Goal: Information Seeking & Learning: Learn about a topic

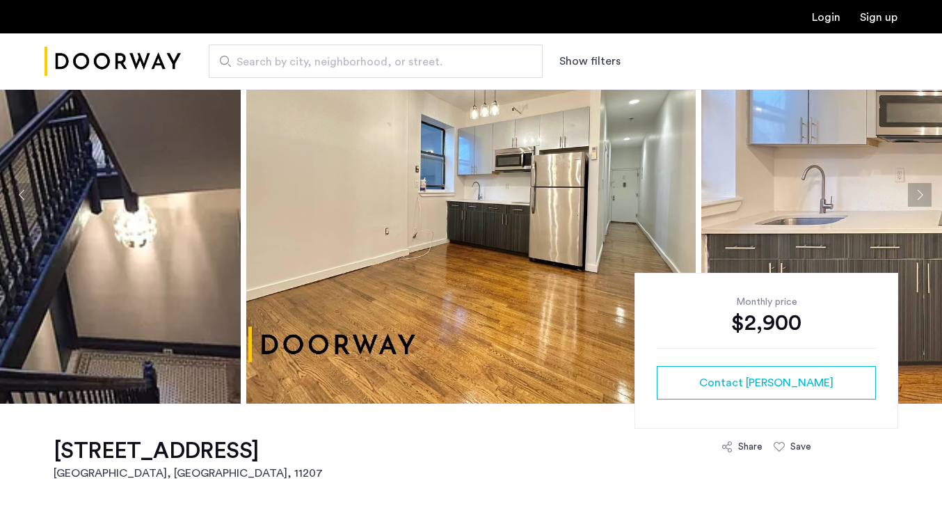
scroll to position [83, 0]
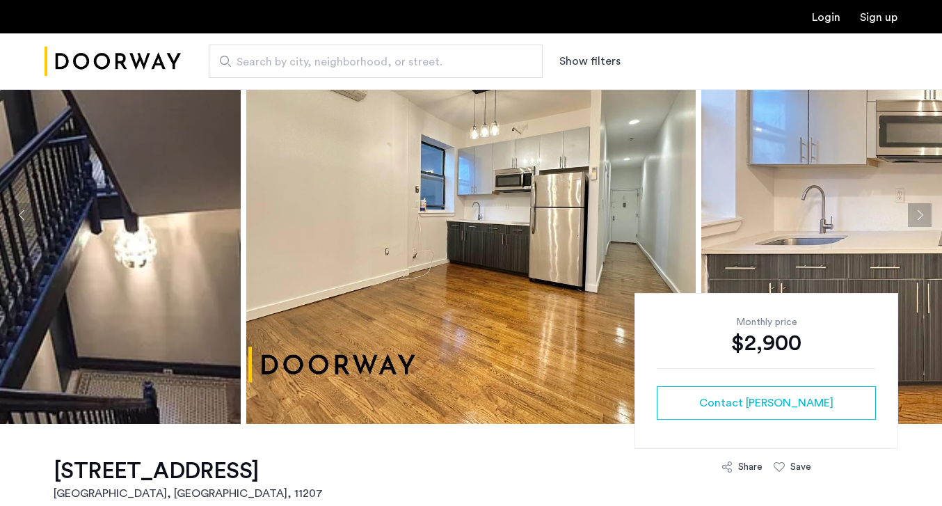
click at [919, 208] on button "Next apartment" at bounding box center [920, 215] width 24 height 24
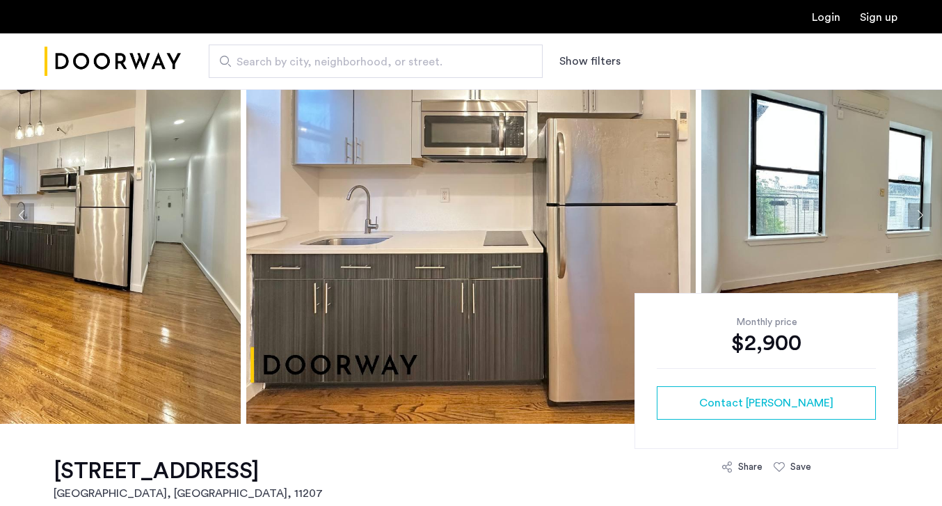
click at [919, 208] on button "Next apartment" at bounding box center [920, 215] width 24 height 24
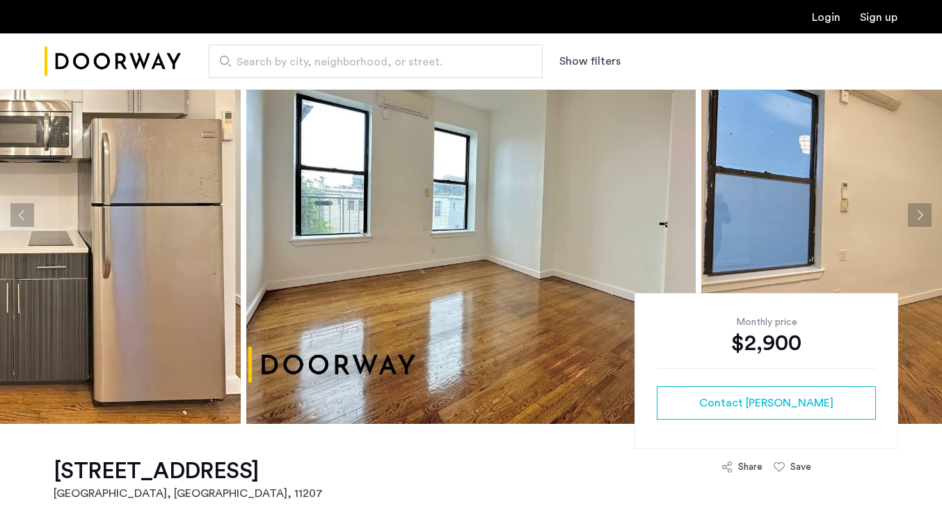
click at [919, 208] on button "Next apartment" at bounding box center [920, 215] width 24 height 24
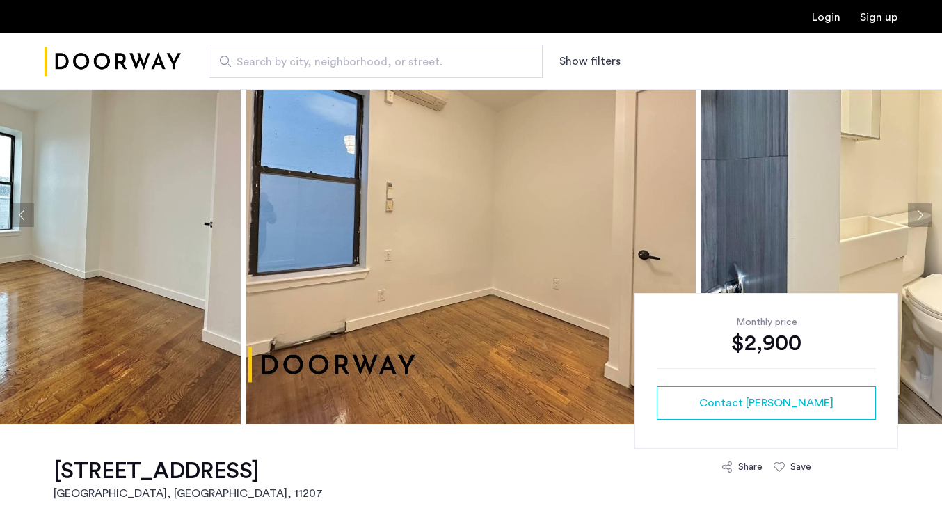
click at [919, 208] on button "Next apartment" at bounding box center [920, 215] width 24 height 24
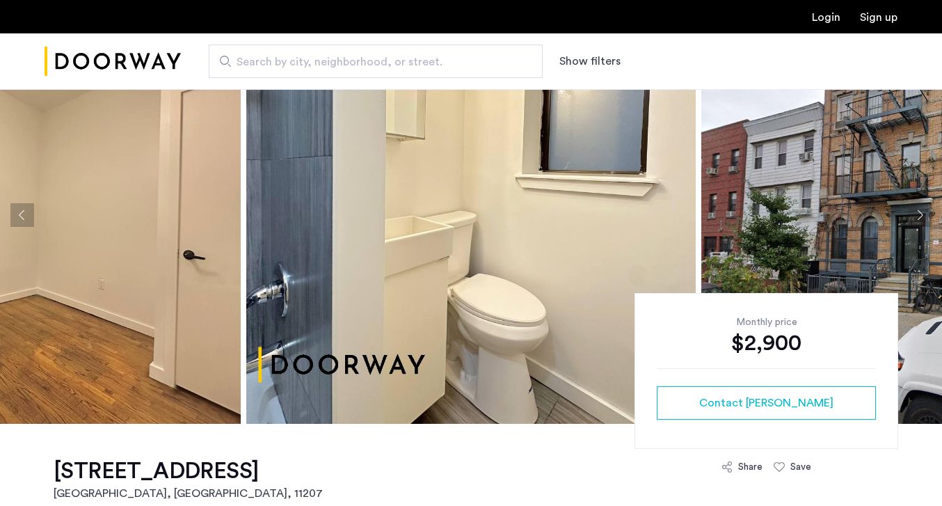
click at [919, 208] on button "Next apartment" at bounding box center [920, 215] width 24 height 24
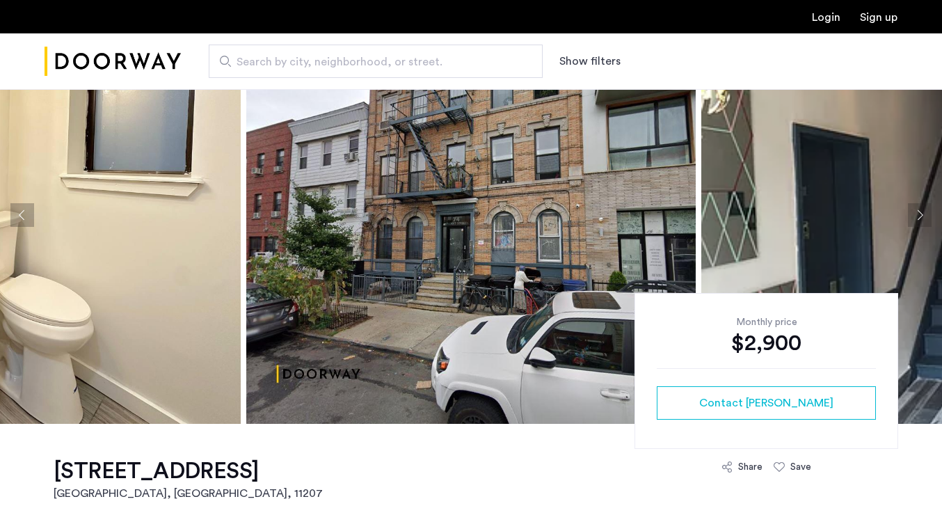
click at [919, 208] on button "Next apartment" at bounding box center [920, 215] width 24 height 24
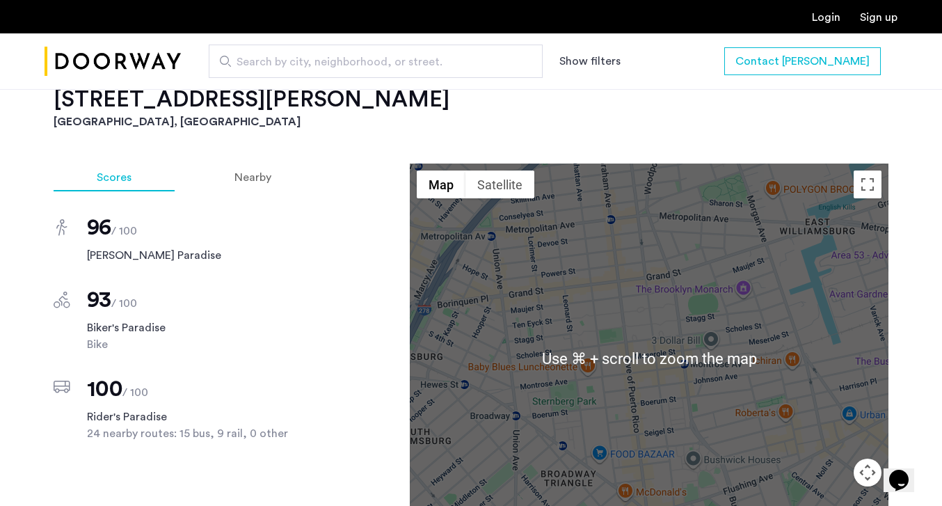
scroll to position [1110, 0]
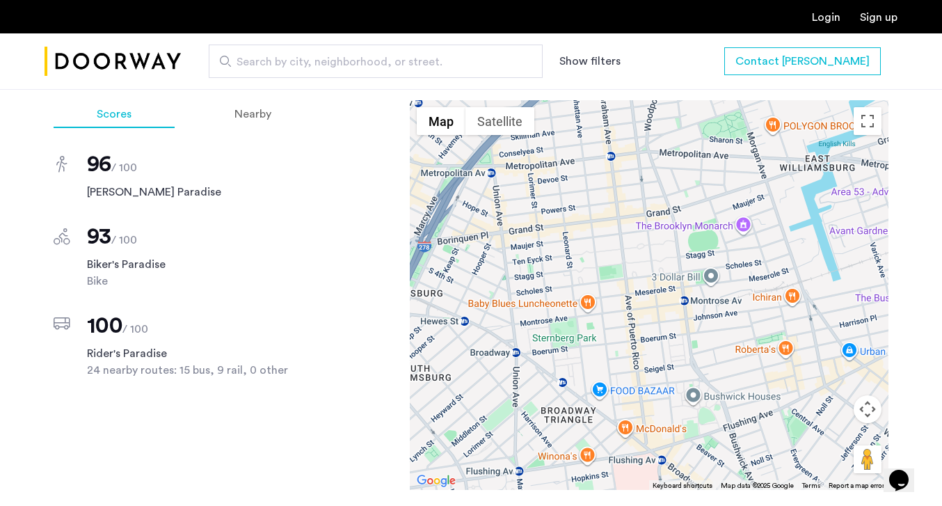
click at [328, 50] on input "Search by city, neighborhood, or street." at bounding box center [376, 61] width 334 height 33
paste input "**********"
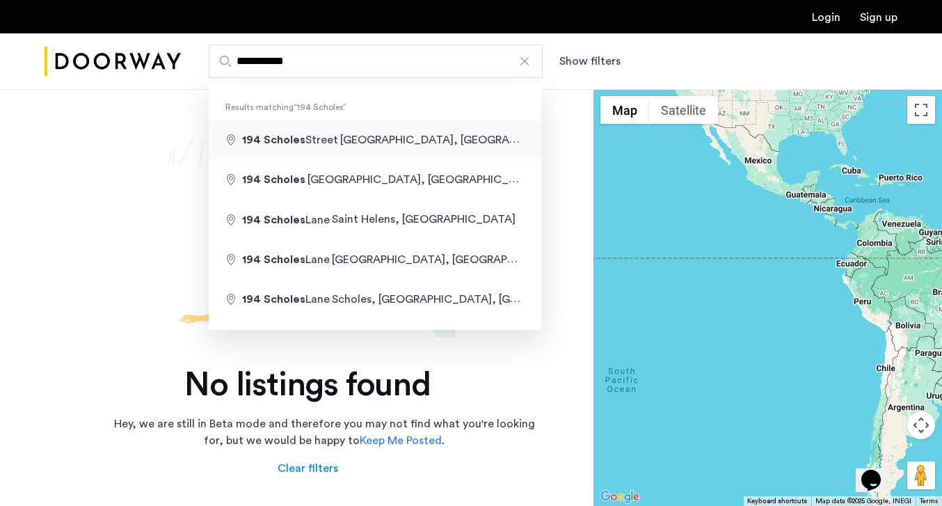
type input "**********"
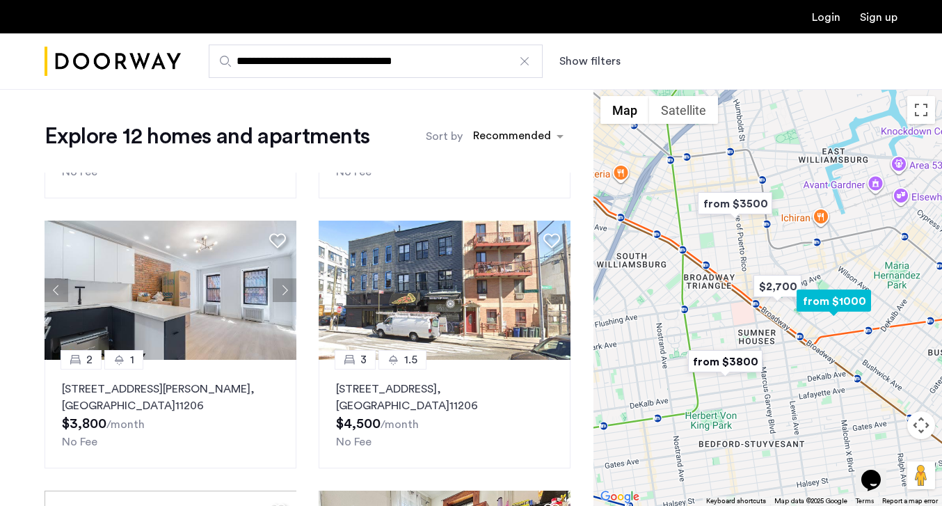
scroll to position [1046, 0]
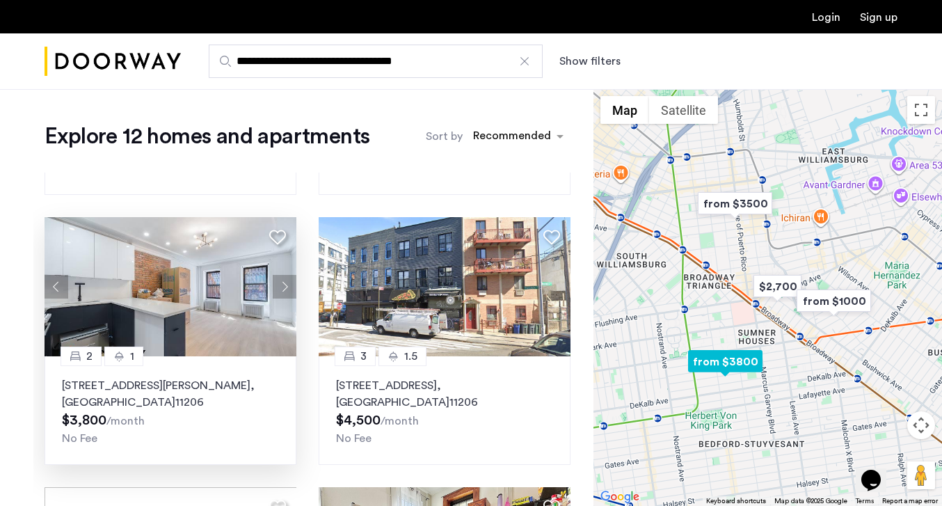
click at [292, 280] on button "Next apartment" at bounding box center [285, 287] width 24 height 24
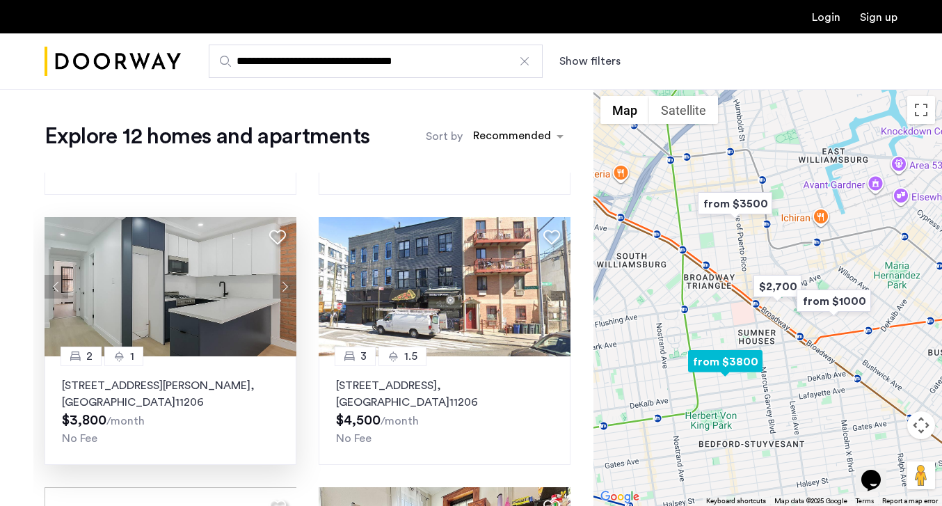
click at [291, 284] on button "Next apartment" at bounding box center [285, 287] width 24 height 24
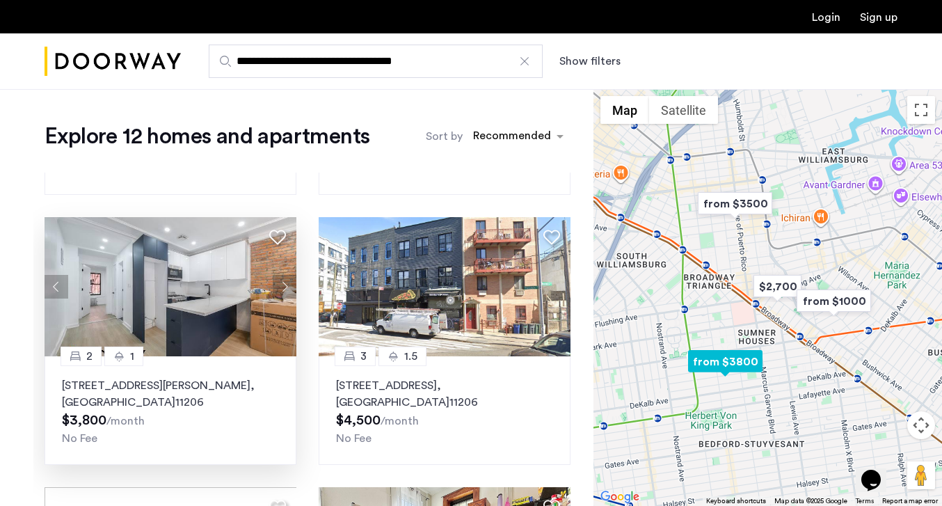
click at [291, 284] on button "Next apartment" at bounding box center [285, 287] width 24 height 24
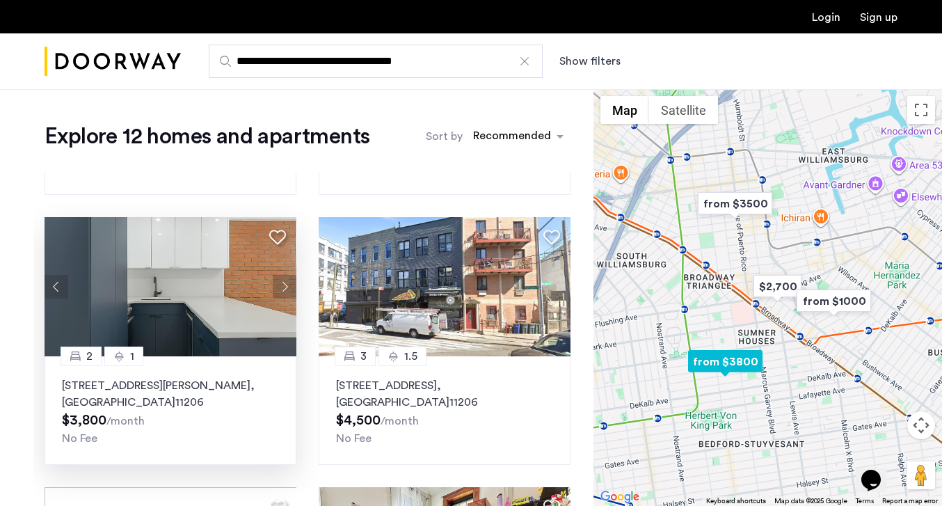
click at [291, 284] on button "Next apartment" at bounding box center [285, 287] width 24 height 24
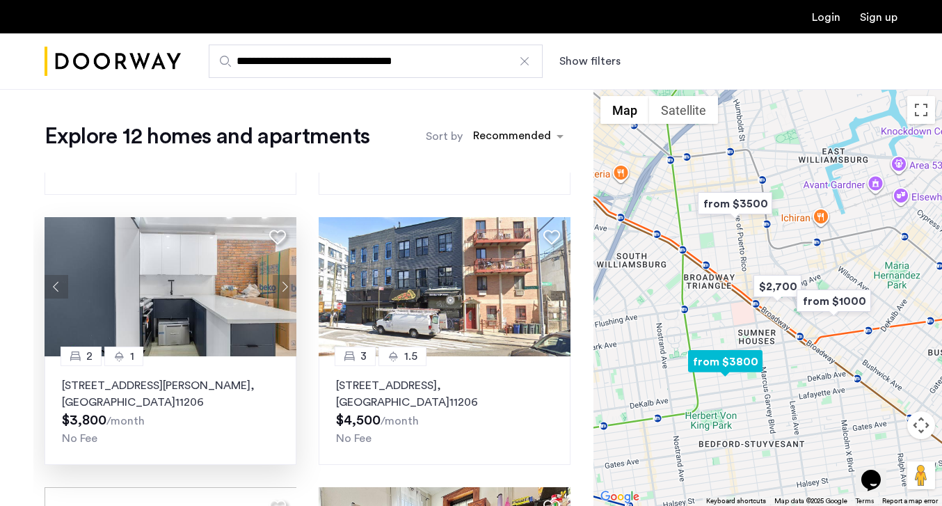
click at [291, 284] on button "Next apartment" at bounding box center [285, 287] width 24 height 24
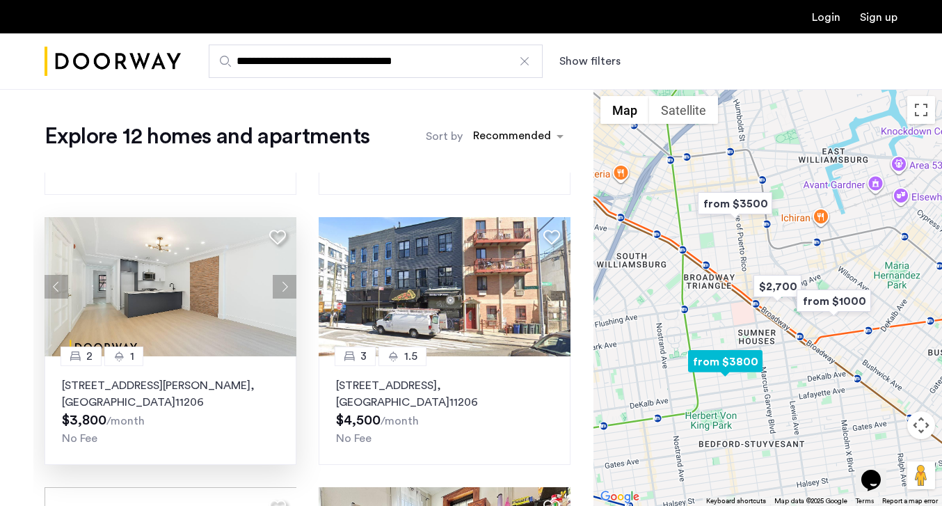
click at [291, 284] on button "Next apartment" at bounding box center [285, 287] width 24 height 24
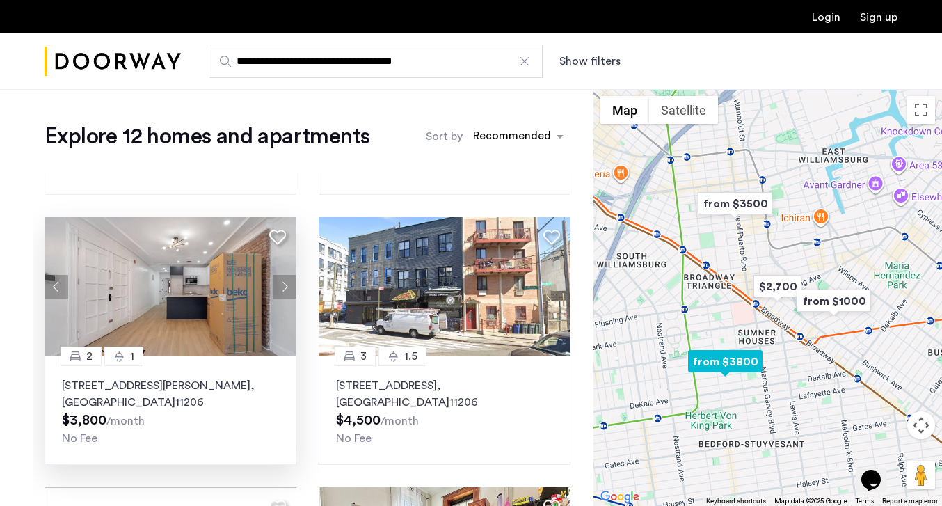
click at [291, 284] on button "Next apartment" at bounding box center [285, 287] width 24 height 24
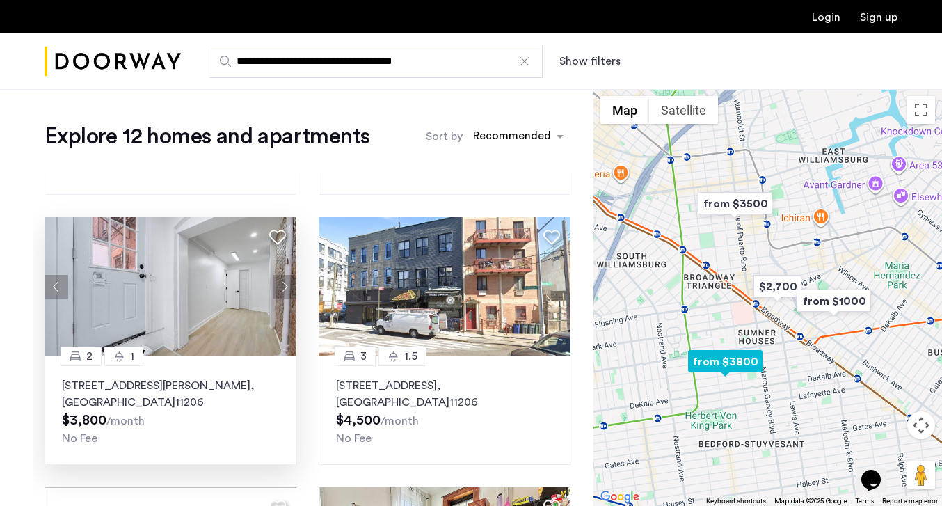
click at [291, 284] on button "Next apartment" at bounding box center [285, 287] width 24 height 24
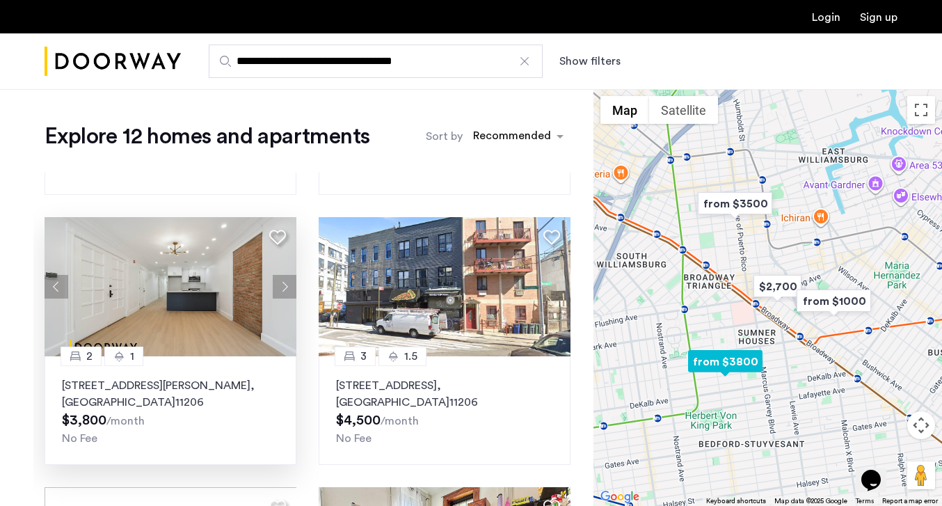
click at [291, 284] on button "Next apartment" at bounding box center [285, 287] width 24 height 24
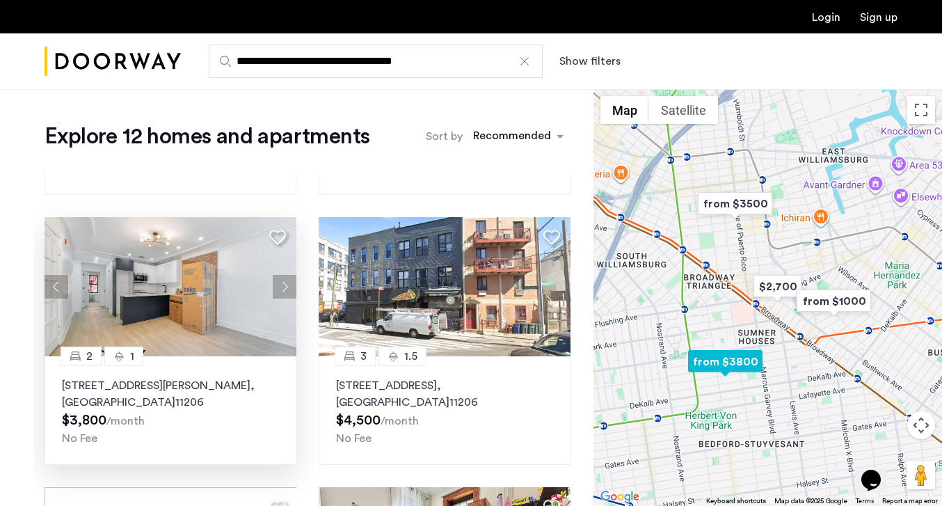
scroll to position [1072, 0]
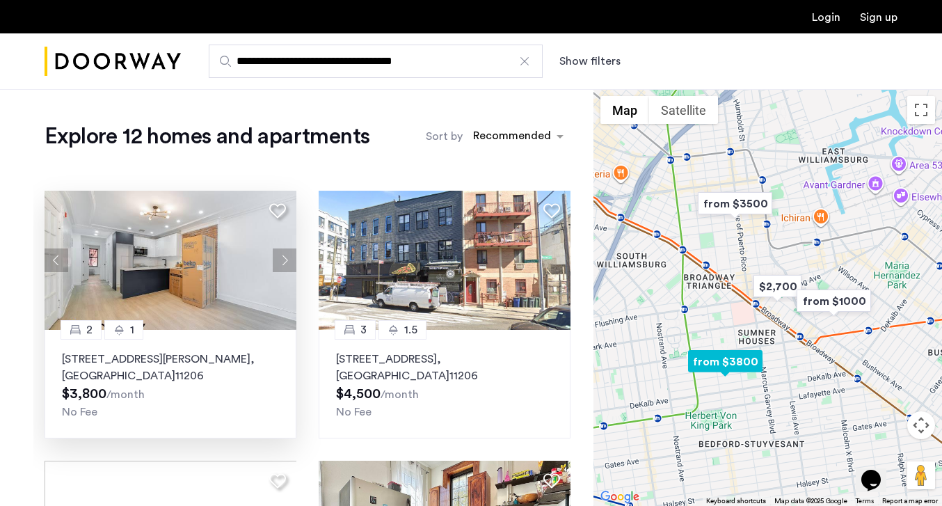
click at [285, 261] on button "Next apartment" at bounding box center [285, 260] width 24 height 24
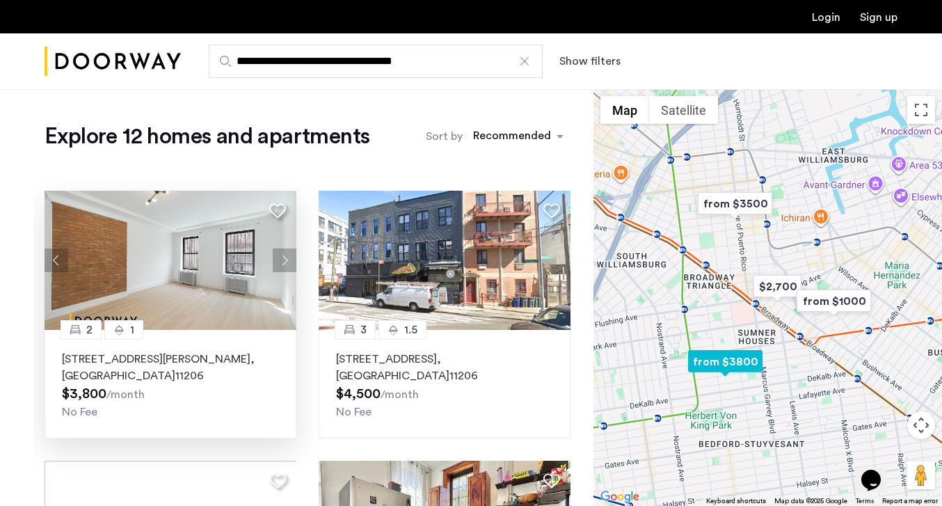
click at [285, 261] on button "Next apartment" at bounding box center [285, 260] width 24 height 24
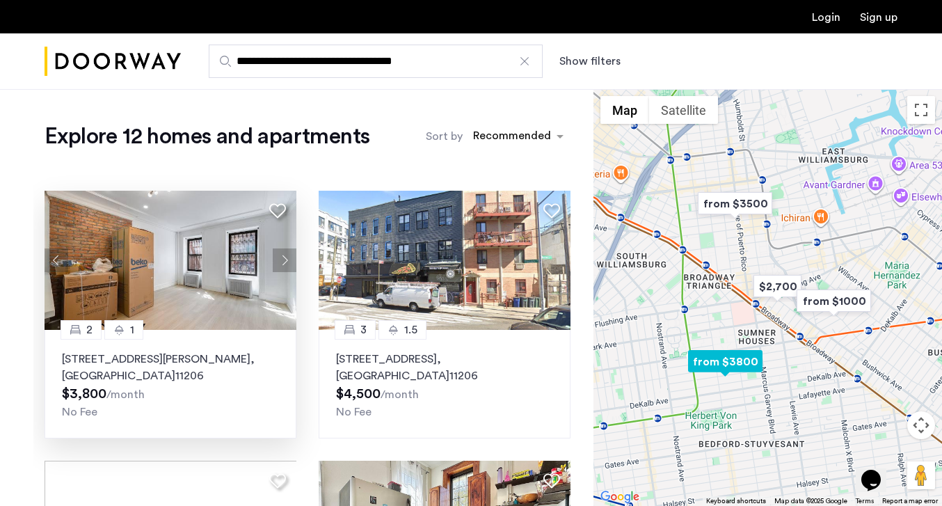
click at [285, 261] on button "Next apartment" at bounding box center [285, 260] width 24 height 24
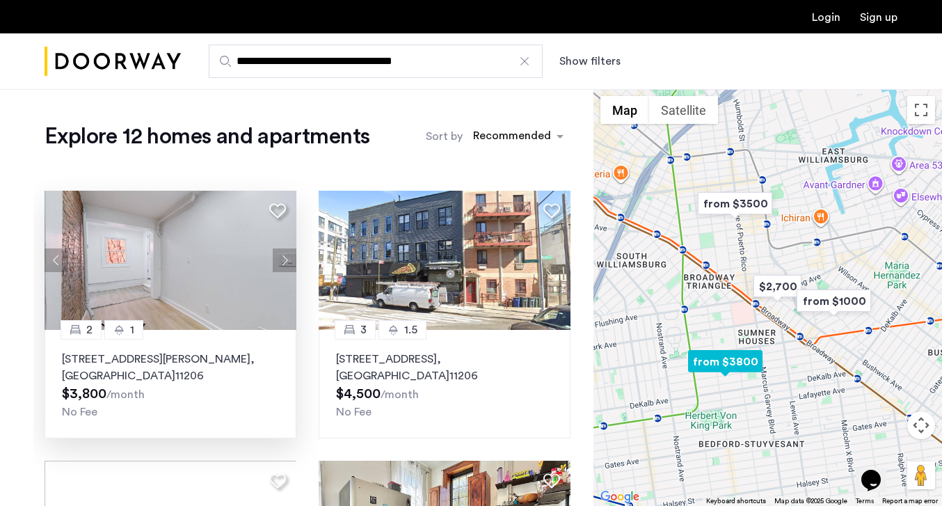
click at [285, 261] on button "Next apartment" at bounding box center [285, 260] width 24 height 24
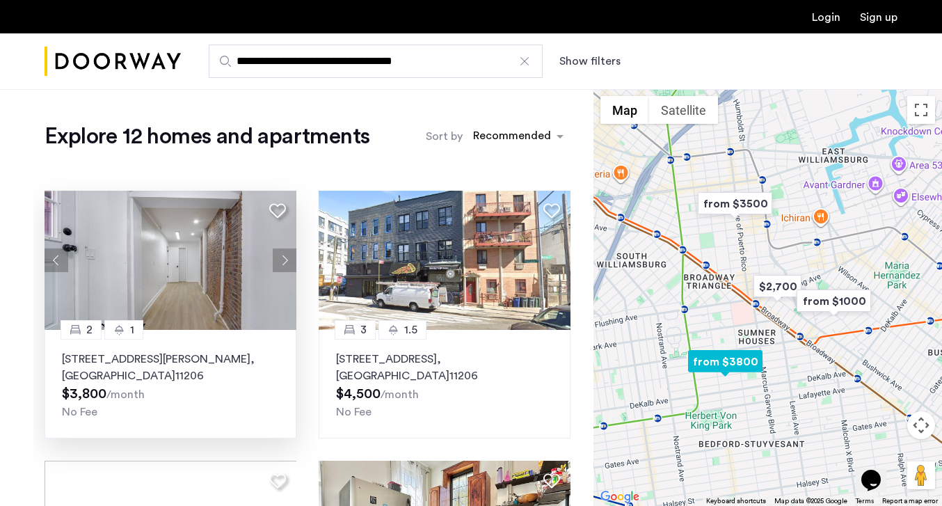
click at [285, 261] on button "Next apartment" at bounding box center [285, 260] width 24 height 24
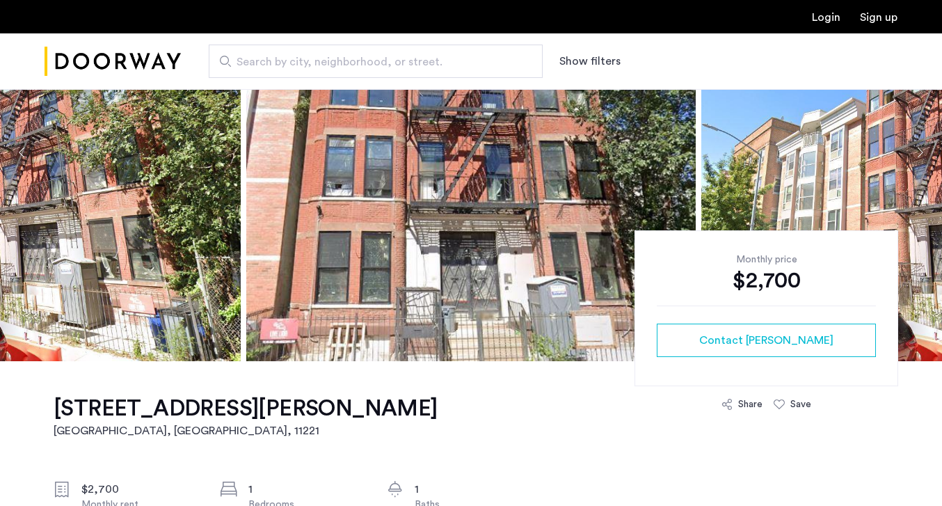
scroll to position [314, 0]
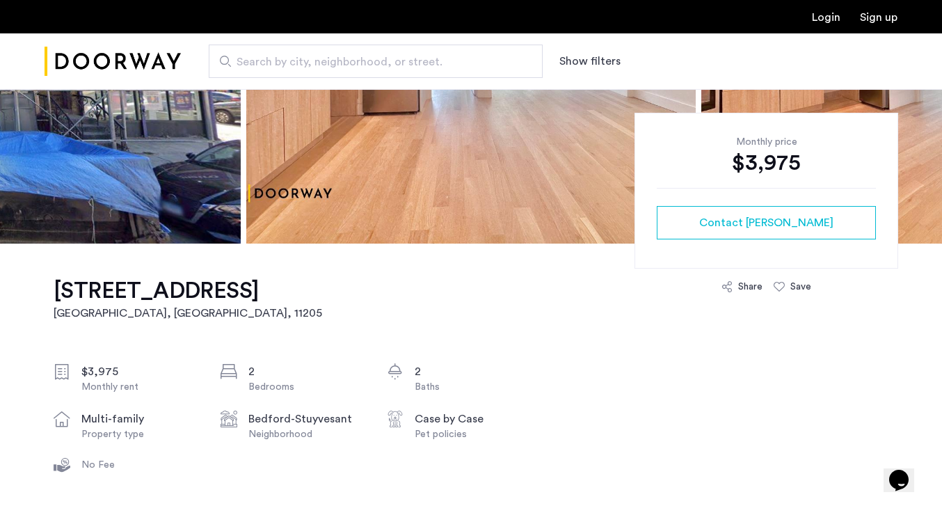
scroll to position [305, 0]
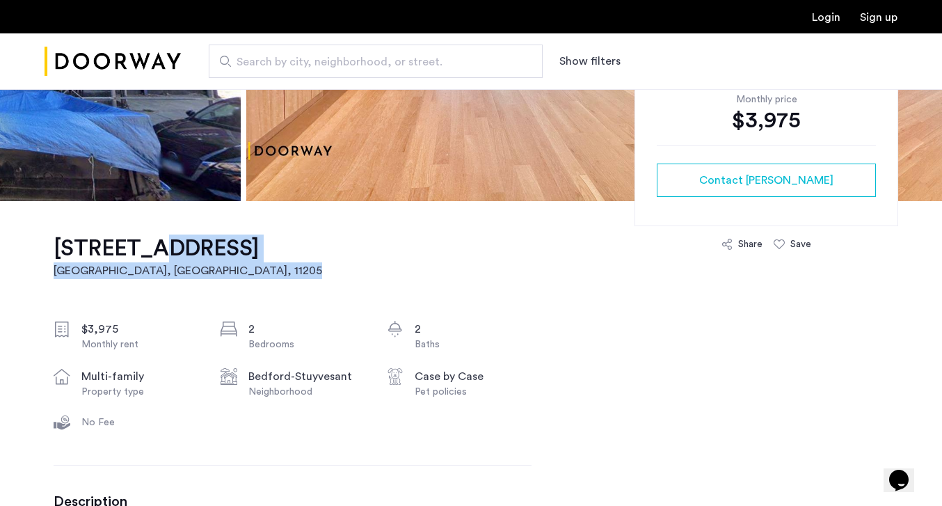
drag, startPoint x: 352, startPoint y: 251, endPoint x: 143, endPoint y: 252, distance: 208.7
click at [143, 252] on h1 "987 Bedford Avenue, Unit 4B" at bounding box center [188, 248] width 268 height 28
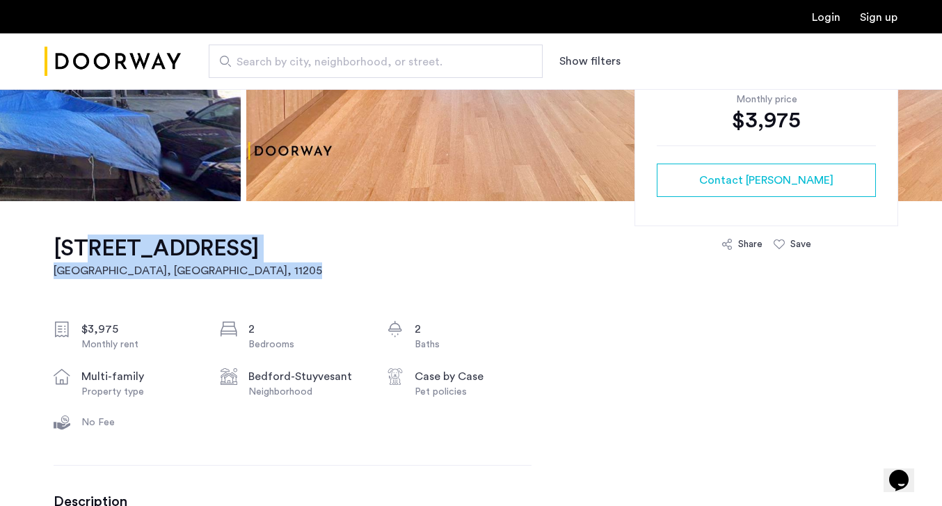
drag, startPoint x: 354, startPoint y: 250, endPoint x: 81, endPoint y: 248, distance: 273.4
drag, startPoint x: 34, startPoint y: 247, endPoint x: 359, endPoint y: 255, distance: 324.9
copy link "987 Bedford Avenue, Unit 4B Brooklyn, NY , 11205"
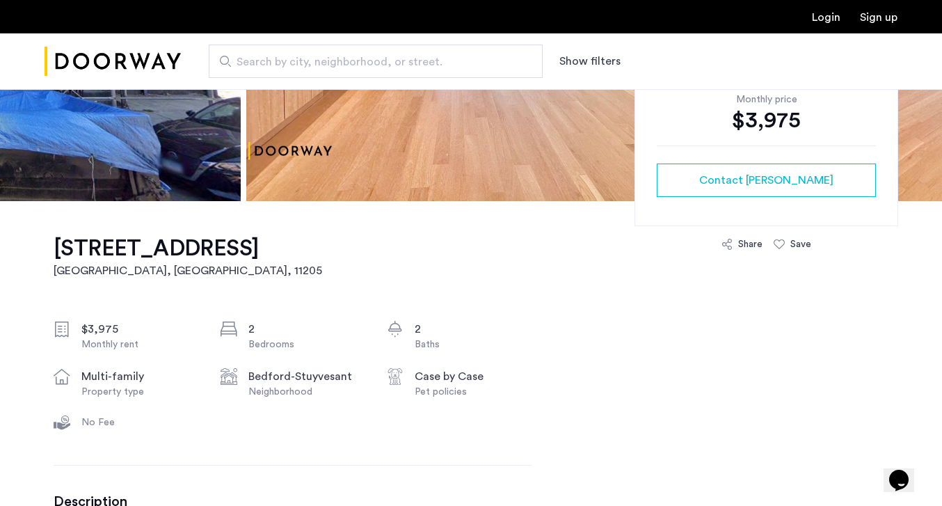
click at [277, 61] on span "Search by city, neighborhood, or street." at bounding box center [369, 62] width 267 height 17
click at [277, 61] on input "Search by city, neighborhood, or street." at bounding box center [376, 61] width 334 height 33
type input "**********"
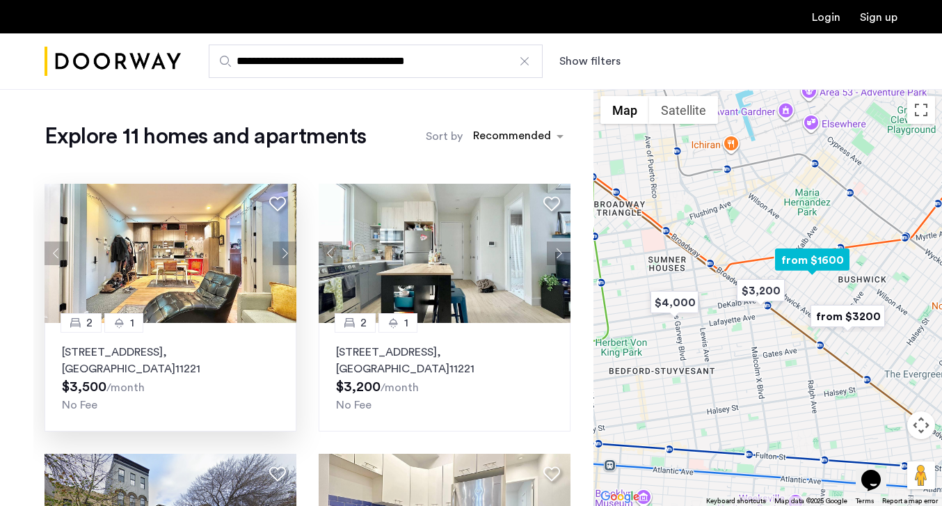
click at [278, 250] on button "Next apartment" at bounding box center [285, 253] width 24 height 24
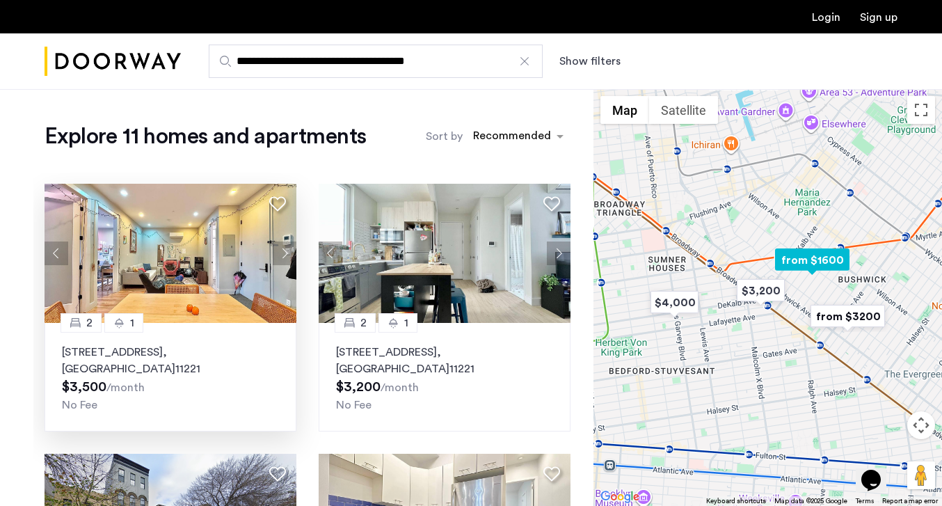
click at [217, 330] on div "2 1 149 Stanhope Street, Unit 4A, Brooklyn , NY 11221 $3,500 /month No Fee" at bounding box center [171, 377] width 252 height 109
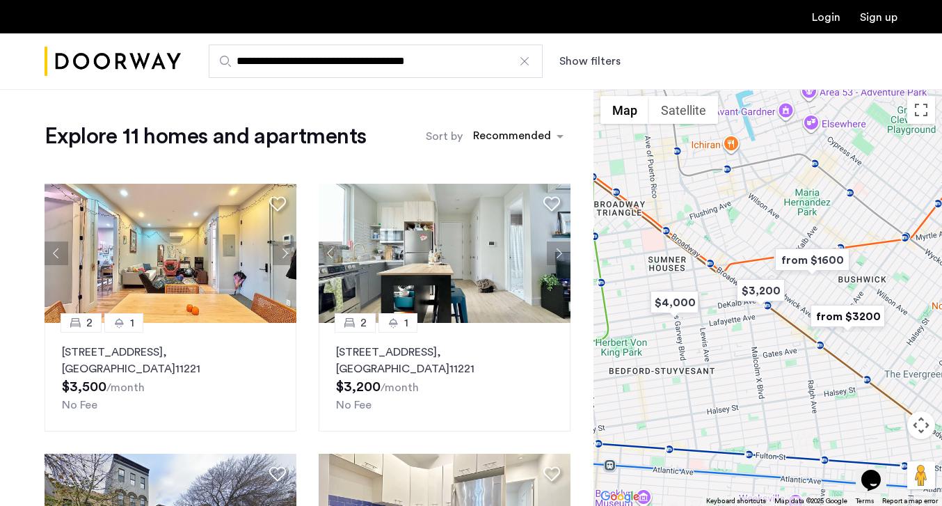
click at [298, 57] on input "**********" at bounding box center [376, 61] width 334 height 33
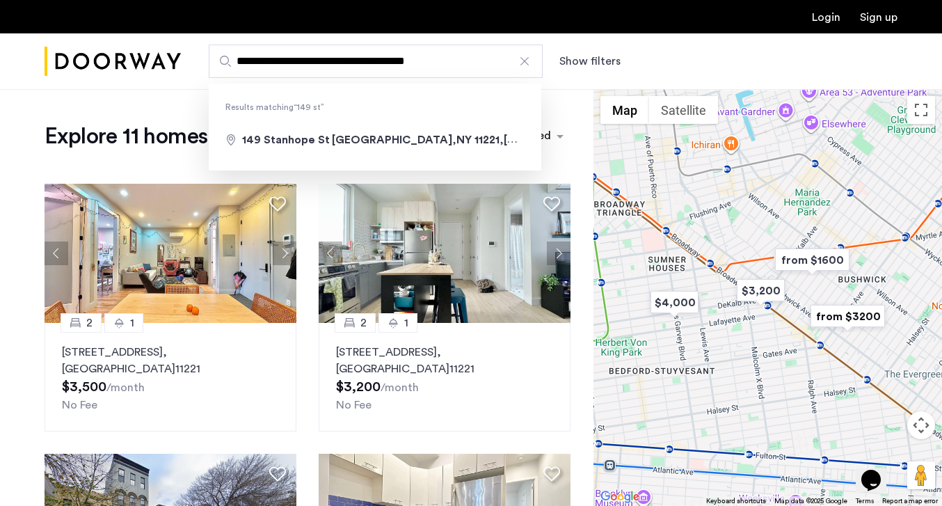
click at [298, 57] on input "**********" at bounding box center [376, 61] width 334 height 33
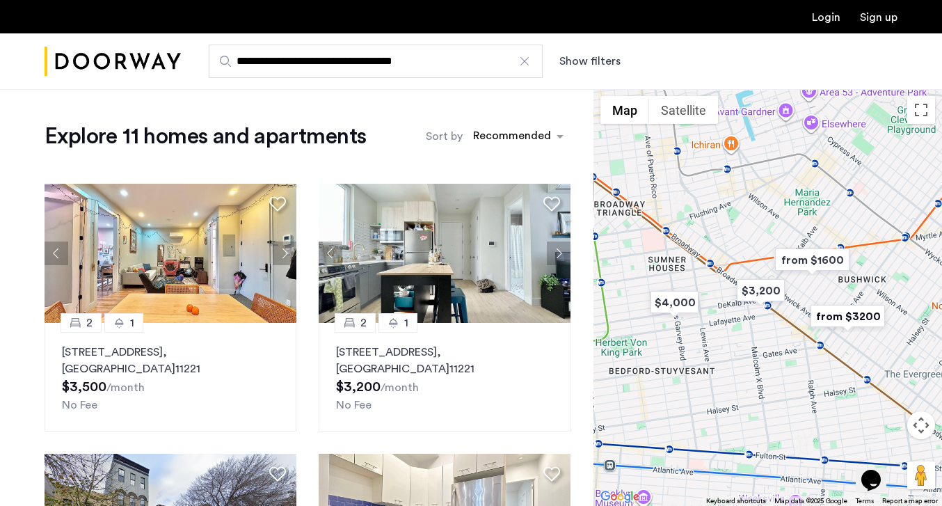
type input "**********"
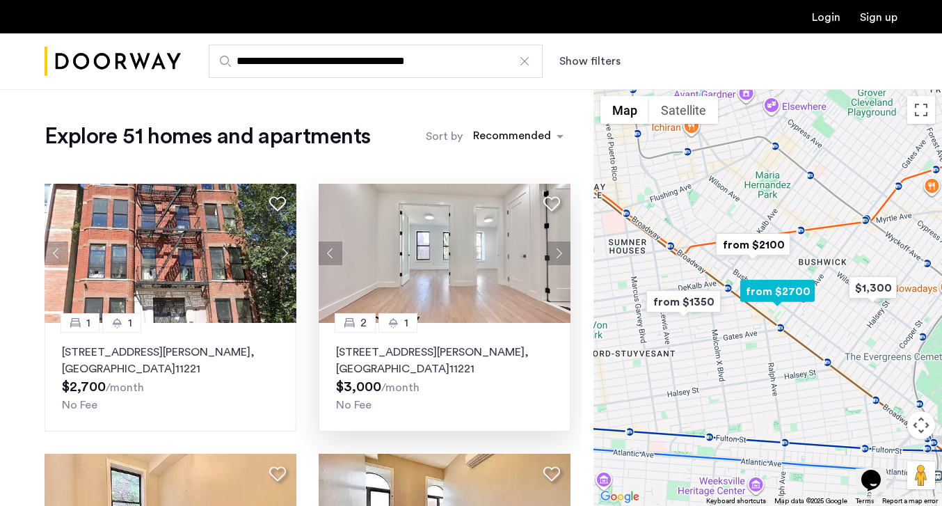
click at [560, 252] on button "Next apartment" at bounding box center [559, 253] width 24 height 24
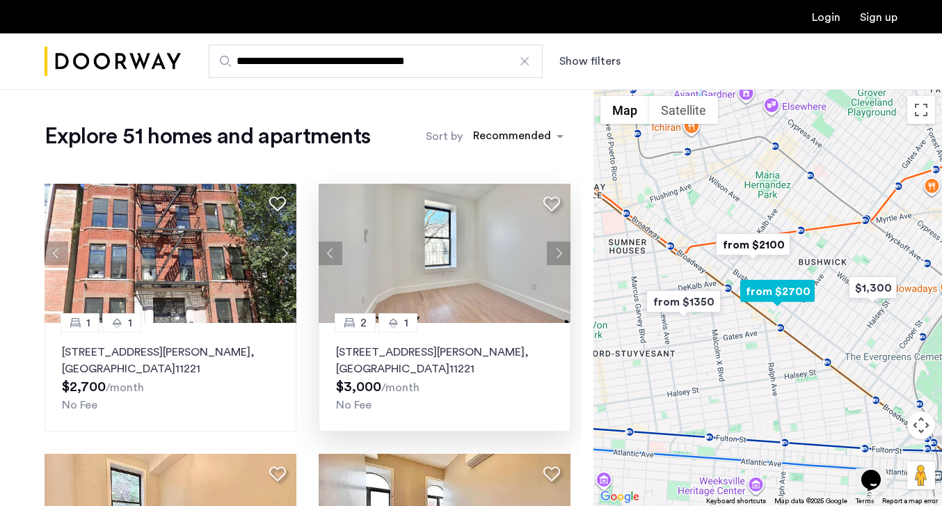
click at [560, 252] on button "Next apartment" at bounding box center [559, 253] width 24 height 24
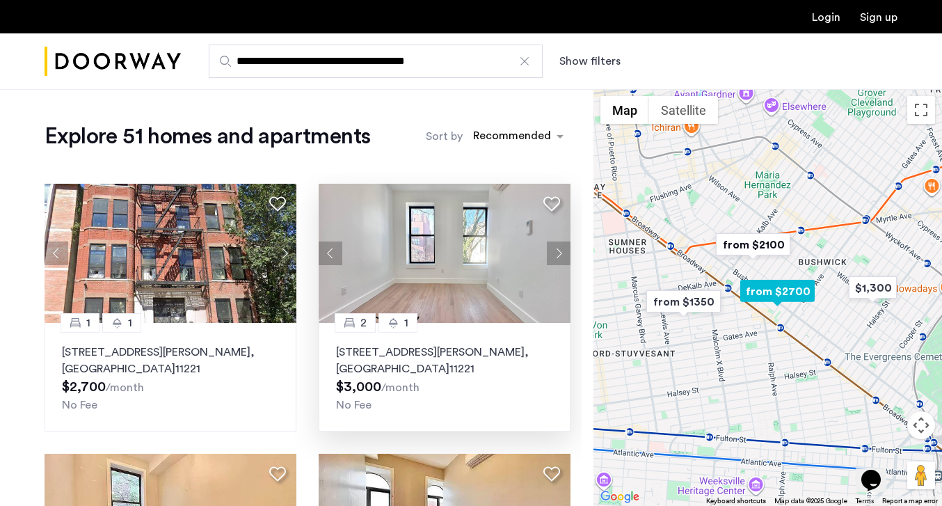
click at [560, 252] on button "Next apartment" at bounding box center [559, 253] width 24 height 24
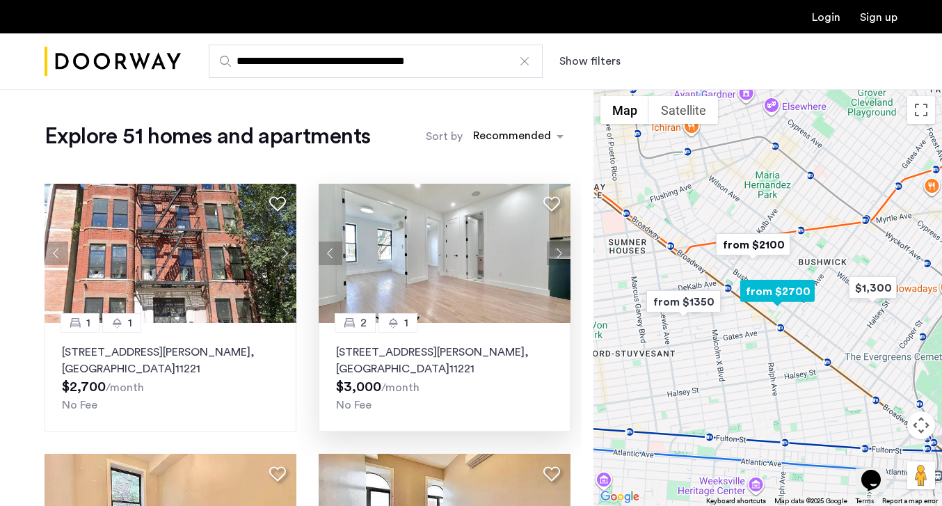
click at [560, 252] on button "Next apartment" at bounding box center [559, 253] width 24 height 24
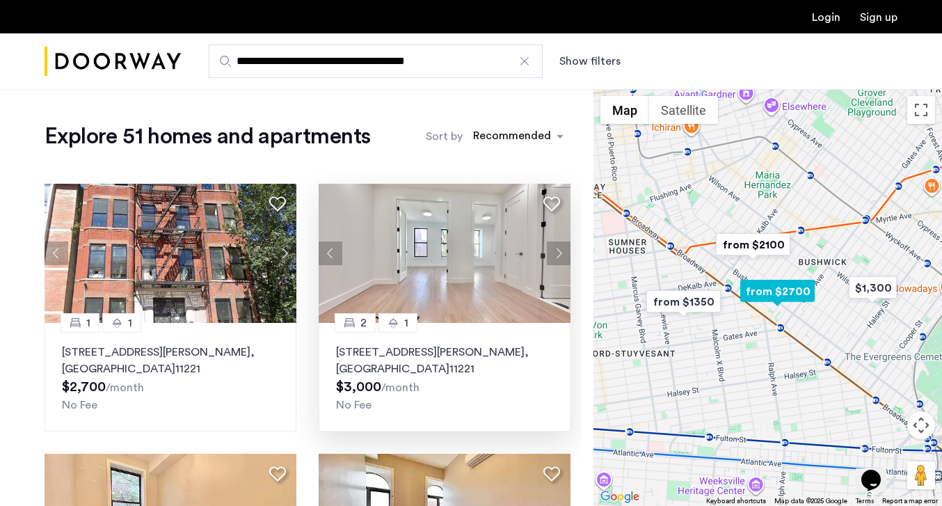
click at [560, 252] on button "Next apartment" at bounding box center [559, 253] width 24 height 24
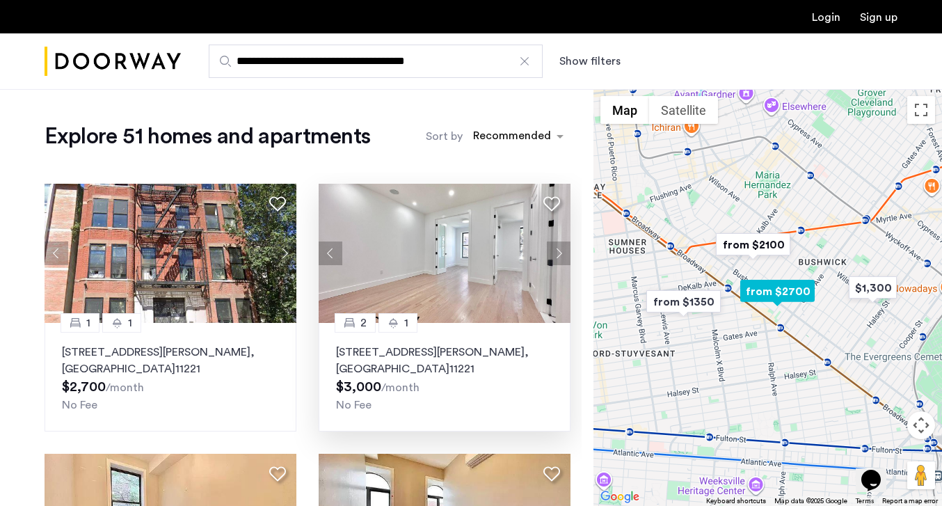
click at [504, 345] on p "1027 Putnam Avenue, Unit 4B, Brooklyn , NY 11221" at bounding box center [444, 360] width 217 height 33
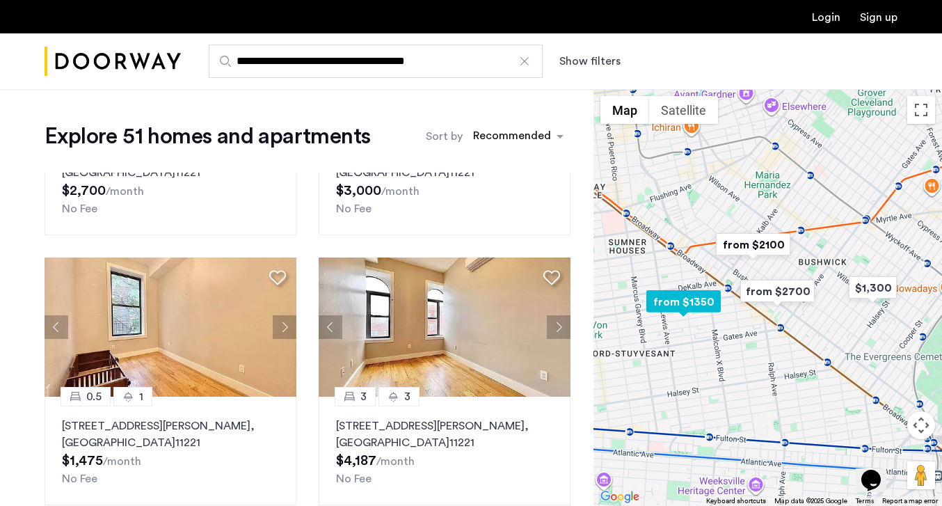
scroll to position [180, 0]
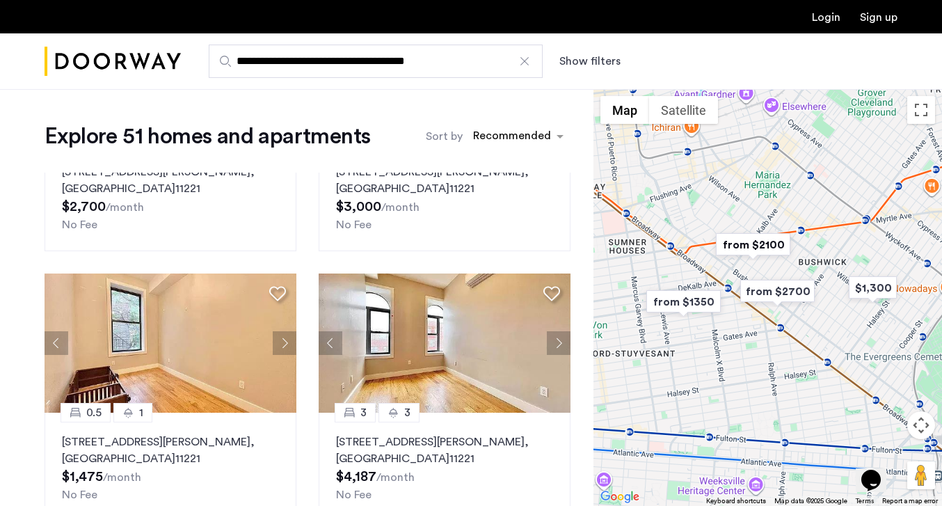
click at [276, 67] on input "**********" at bounding box center [376, 61] width 334 height 33
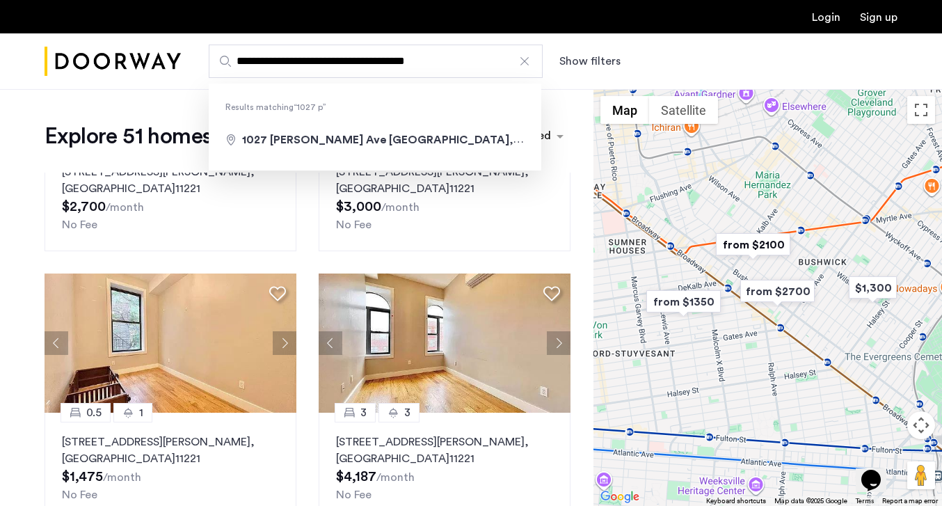
click at [148, 59] on img "Cazamio Logo" at bounding box center [113, 61] width 136 height 52
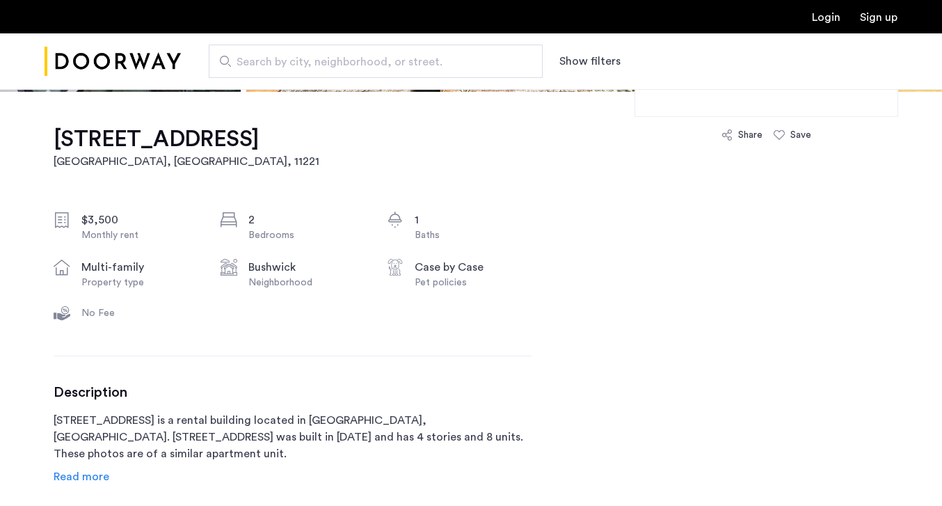
scroll to position [456, 0]
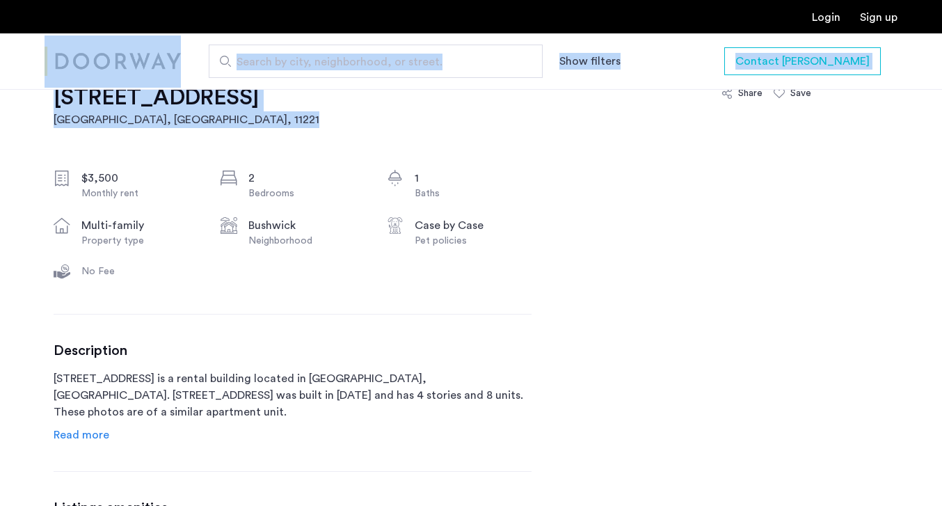
drag, startPoint x: 338, startPoint y: 94, endPoint x: 101, endPoint y: 85, distance: 237.3
click at [120, 97] on h1 "149 Stanhope Street, Unit 4A" at bounding box center [187, 97] width 266 height 28
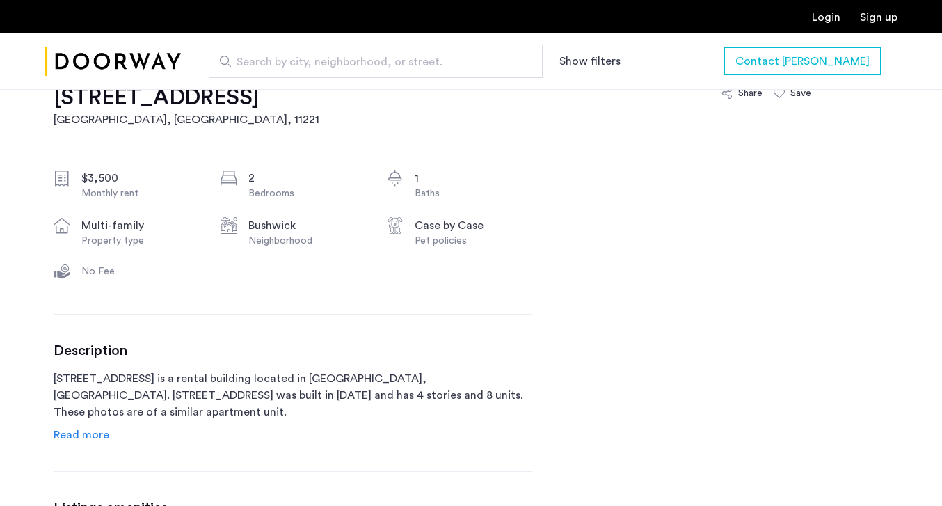
click at [387, 133] on div "149 Stanhope Street, Unit 4A Brooklyn, NY , 11221 $3,500 Monthly rent 2 Bedroom…" at bounding box center [293, 403] width 478 height 707
drag, startPoint x: 366, startPoint y: 109, endPoint x: 74, endPoint y: 114, distance: 292.2
click at [74, 114] on div "149 Stanhope Street, Unit 4A Brooklyn, NY , 11221 $3,500 Monthly rent 2 Bedroom…" at bounding box center [293, 403] width 478 height 707
click at [198, 151] on div "149 Stanhope Street, Unit 4A Brooklyn, NY , 11221 $3,500 Monthly rent 2 Bedroom…" at bounding box center [293, 403] width 478 height 707
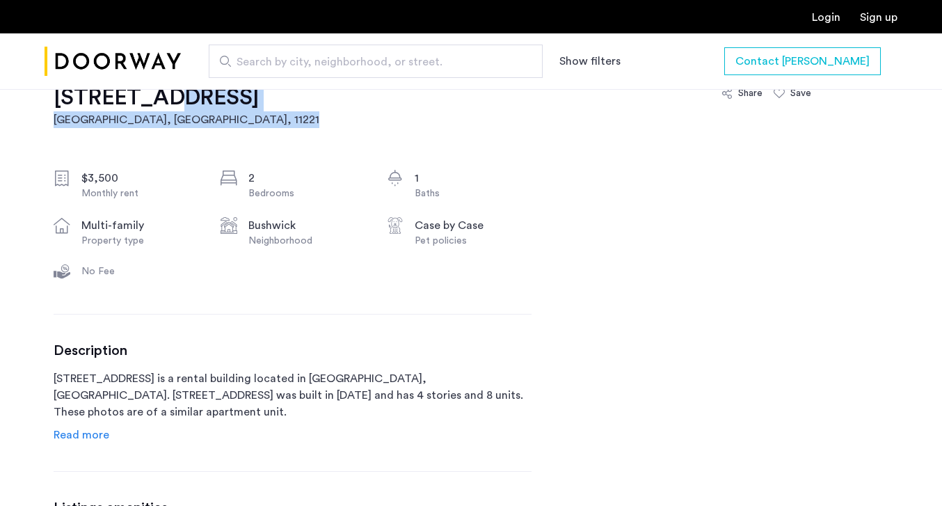
drag, startPoint x: 360, startPoint y: 104, endPoint x: 151, endPoint y: 111, distance: 208.8
click at [151, 111] on div "149 Stanhope Street, Unit 4A Brooklyn, NY , 11221 $3,500 Monthly rent 2 Bedroom…" at bounding box center [293, 403] width 478 height 707
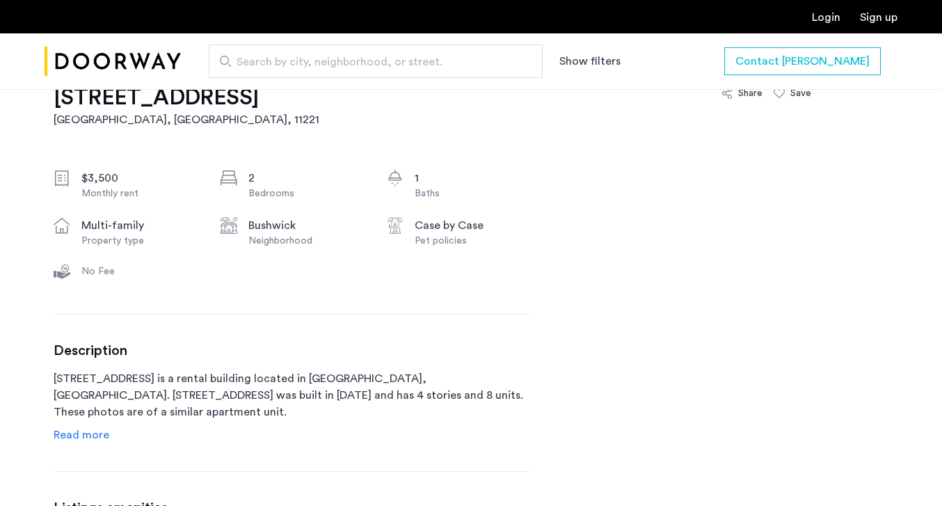
click at [115, 157] on div "149 Stanhope Street, Unit 4A Brooklyn, NY , 11221 $3,500 Monthly rent 2 Bedroom…" at bounding box center [293, 403] width 478 height 707
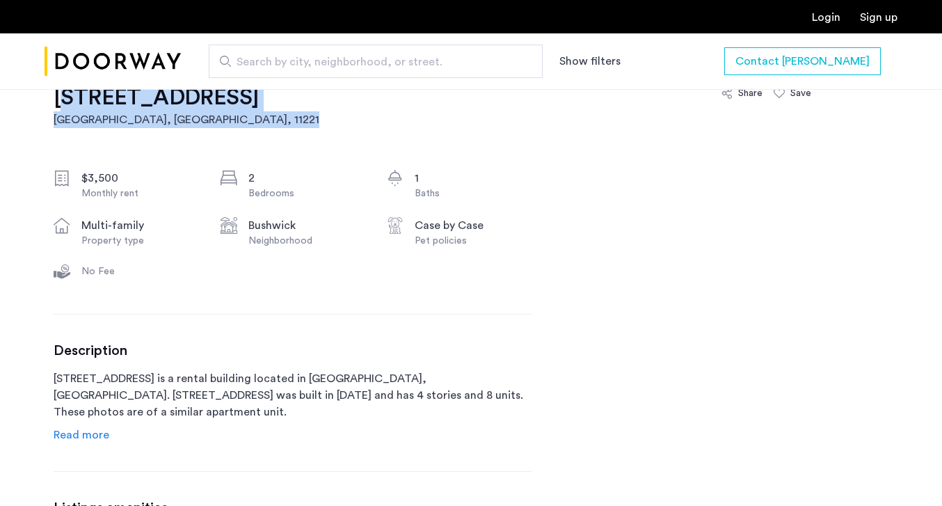
drag, startPoint x: 37, startPoint y: 97, endPoint x: 351, endPoint y: 96, distance: 313.7
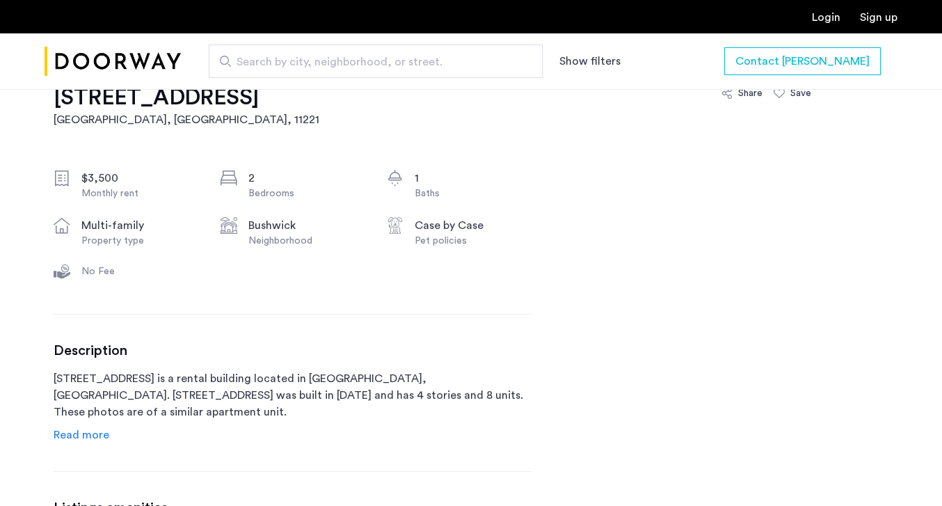
click at [280, 165] on div "149 Stanhope Street, Unit 4A Brooklyn, NY , 11221 $3,500 Monthly rent 2 Bedroom…" at bounding box center [293, 403] width 478 height 707
drag, startPoint x: 46, startPoint y: 103, endPoint x: 328, endPoint y: 97, distance: 281.7
copy h1 "149 Stanhope Street, Unit 4A"
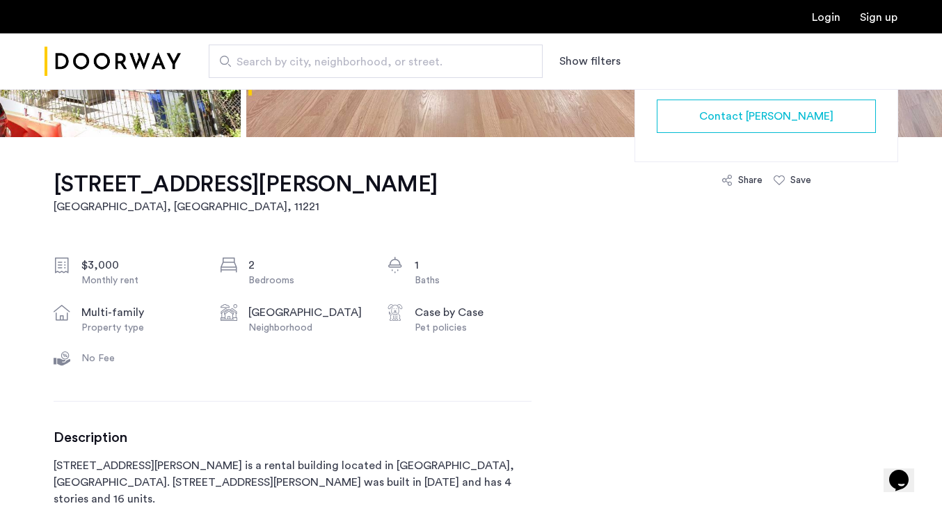
scroll to position [371, 0]
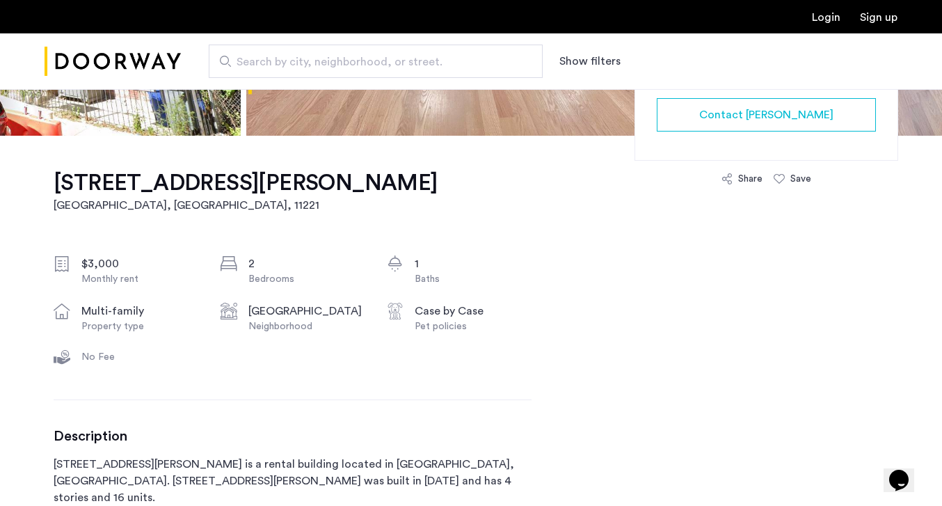
click at [348, 64] on span "Search by city, neighborhood, or street." at bounding box center [369, 62] width 267 height 17
click at [348, 64] on input "Search by city, neighborhood, or street." at bounding box center [376, 61] width 334 height 33
type input "**********"
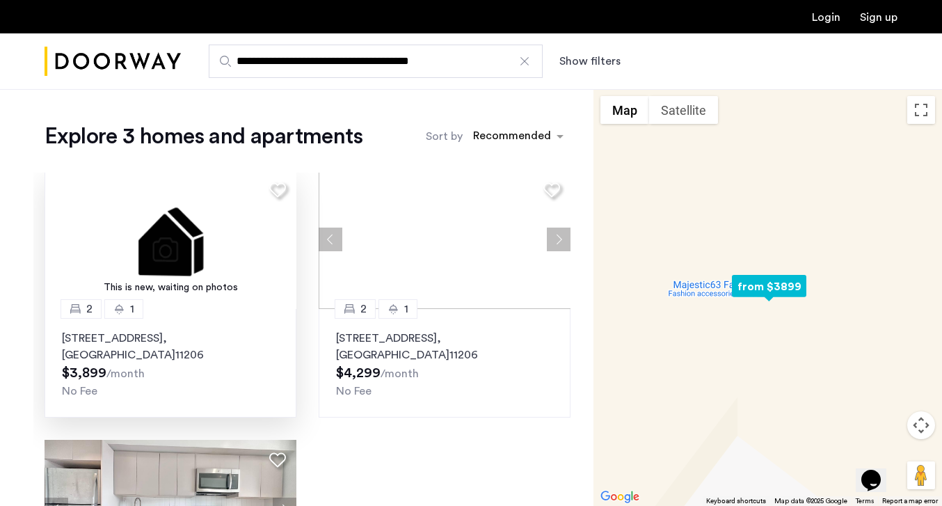
scroll to position [15, 0]
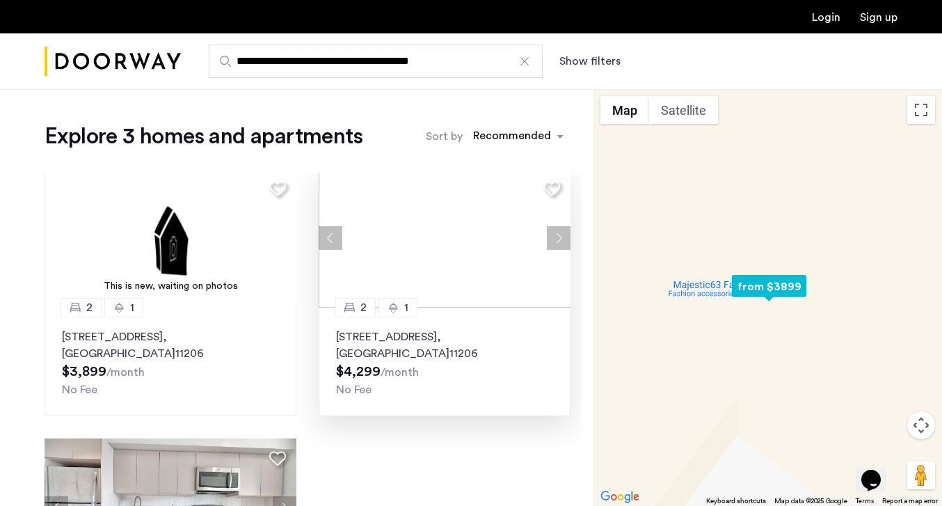
click at [559, 236] on button "Next apartment" at bounding box center [559, 238] width 24 height 24
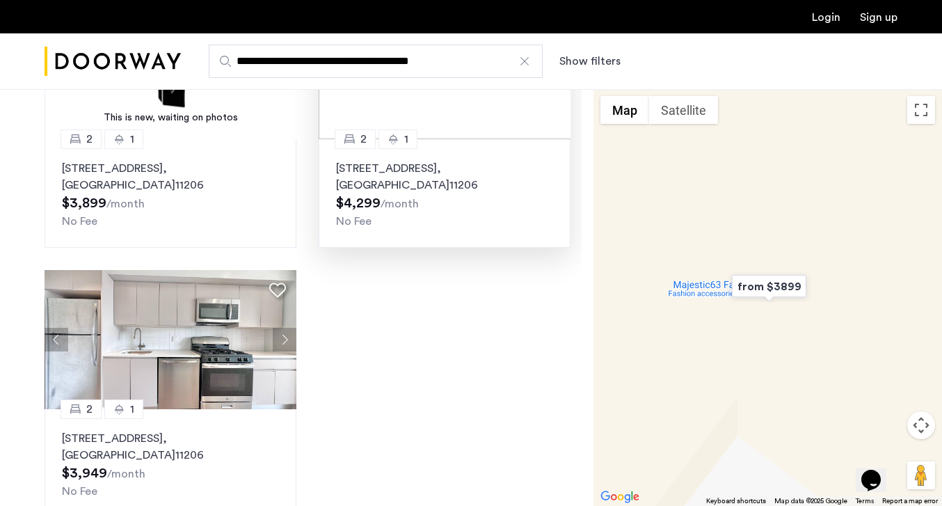
scroll to position [205, 0]
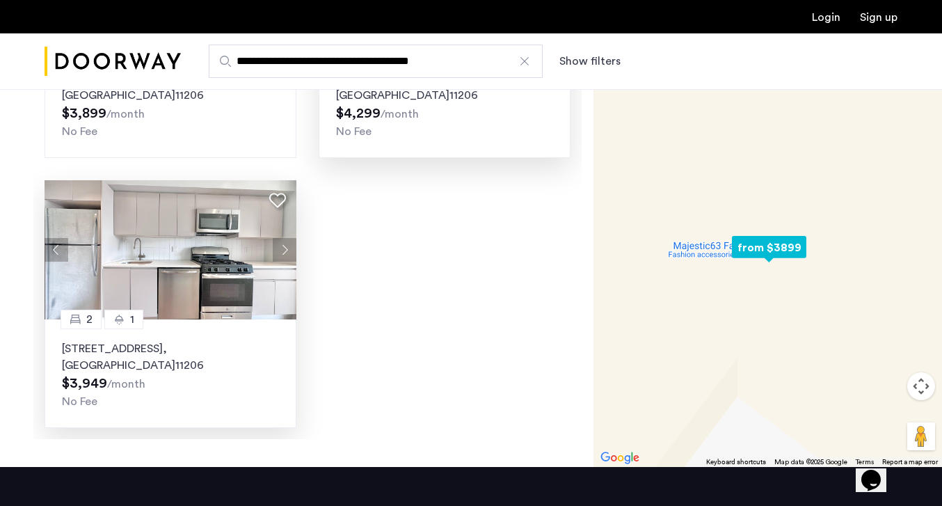
click at [285, 256] on button "Next apartment" at bounding box center [285, 250] width 24 height 24
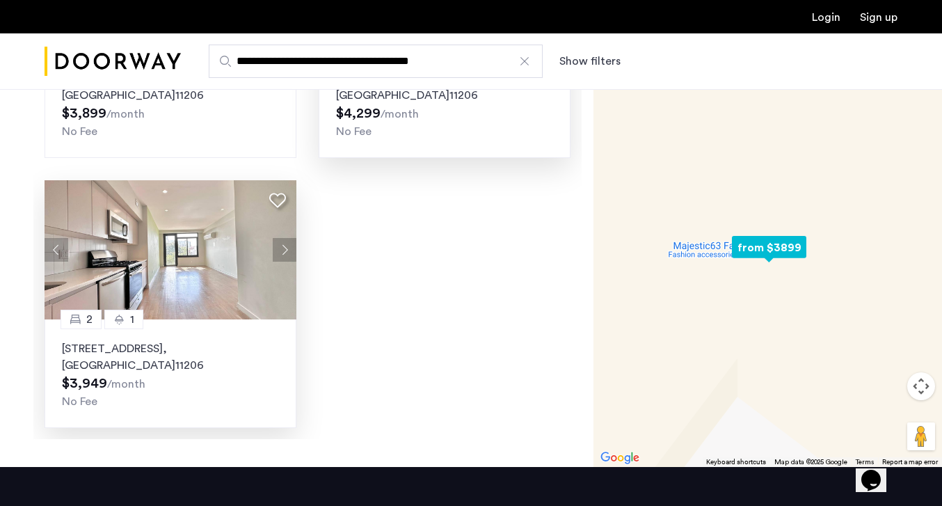
click at [241, 337] on div "2 1 594 Bushwick Avenue, Unit 602, Brooklyn , NY 11206 $3,949 /month No Fee" at bounding box center [171, 373] width 252 height 109
